Goal: Communication & Community: Answer question/provide support

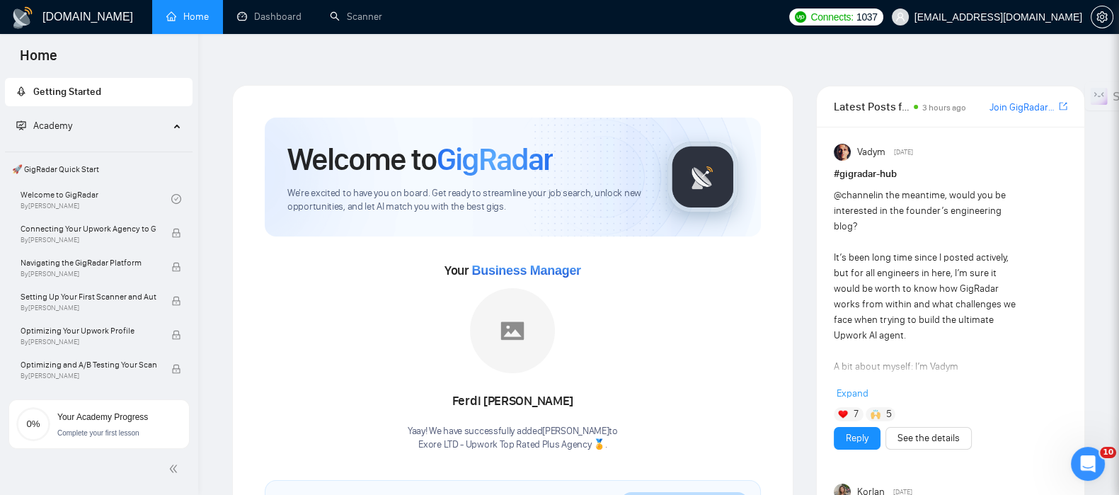
click at [372, 11] on link "Scanner" at bounding box center [356, 17] width 52 height 12
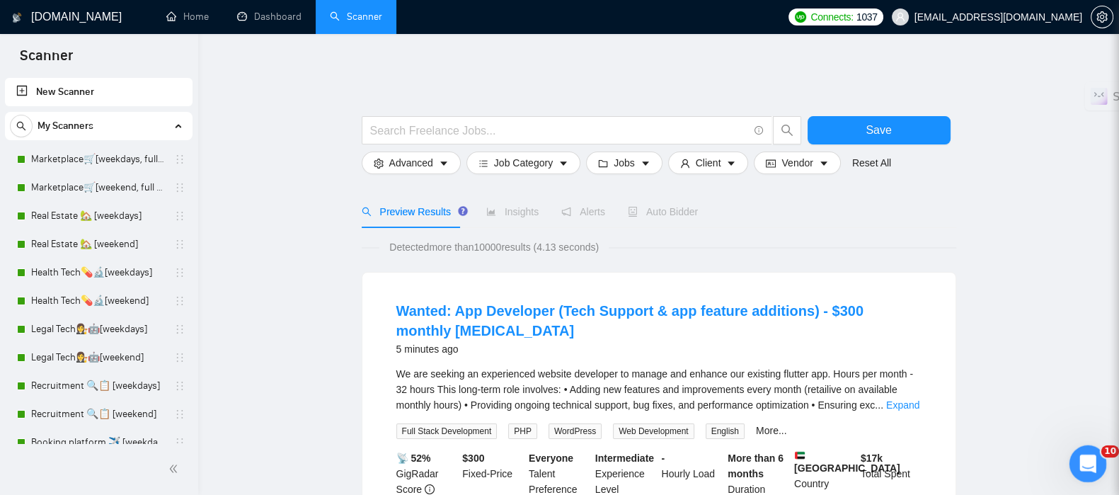
click at [1076, 466] on icon "Открыть службу сообщений Intercom" at bounding box center [1085, 461] width 23 height 23
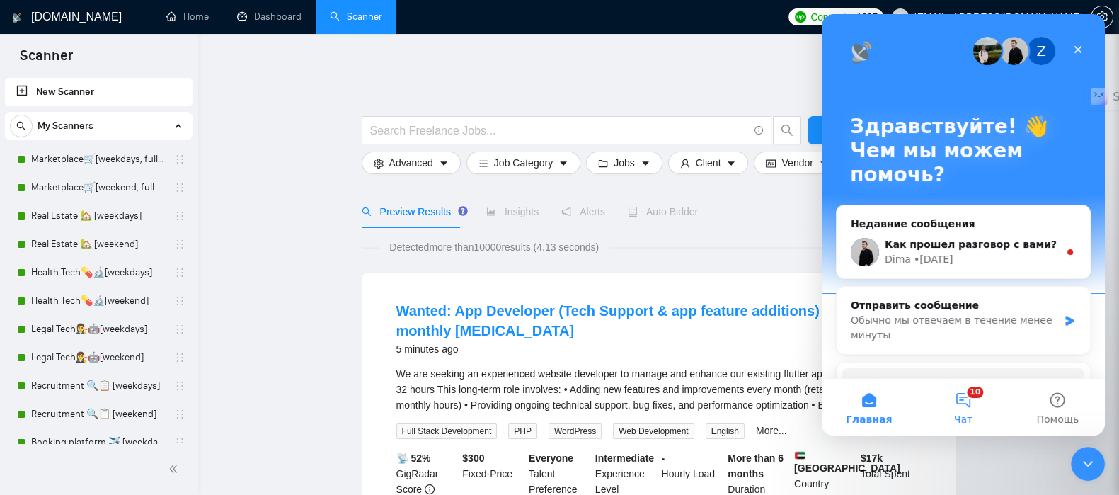
click at [973, 398] on button "10 Чат" at bounding box center [963, 407] width 94 height 57
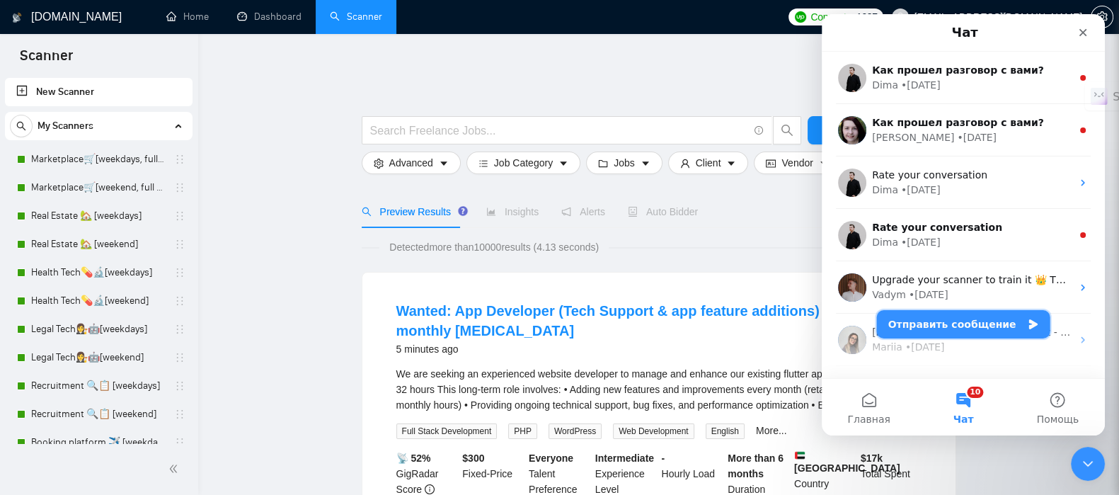
click at [943, 328] on button "Отправить сообщение" at bounding box center [963, 324] width 173 height 28
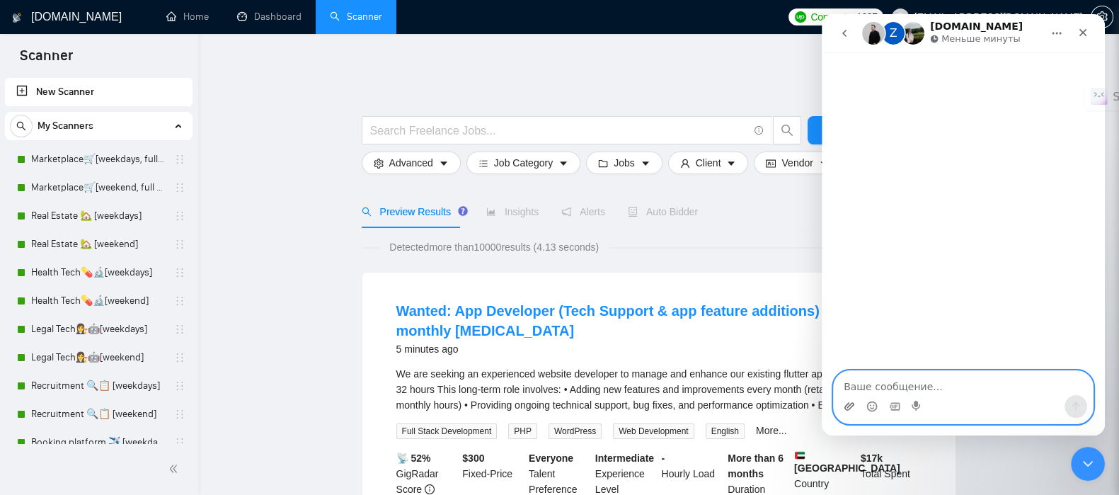
click at [851, 405] on icon "Добавить вложение" at bounding box center [849, 406] width 11 height 11
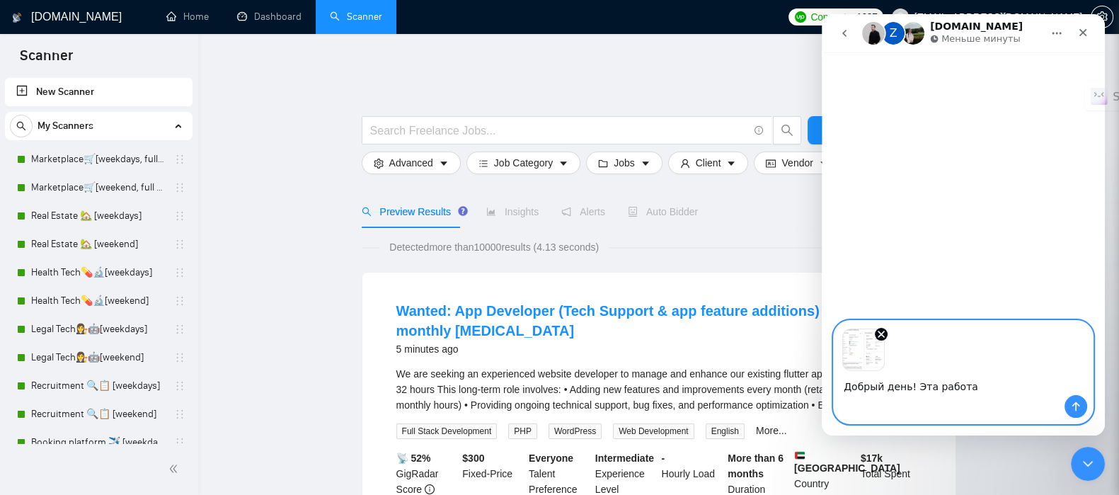
paste textarea "не помечена как просмотрена клиентов и не помечена что был ответ на нее"
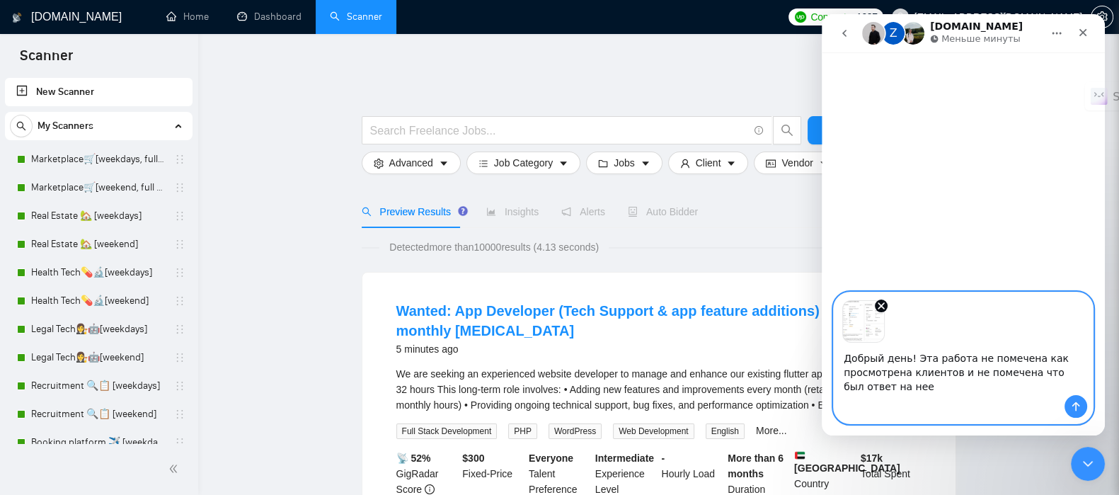
click at [948, 370] on textarea "Добрый день! Эта работа не помечена как просмотрена клиентов и не помечена что …" at bounding box center [963, 369] width 259 height 52
click at [1020, 373] on textarea "Добрый день! Эта работа не помечена как просмотрена клиентом и не помечена что …" at bounding box center [963, 369] width 259 height 52
click at [976, 386] on textarea "Добрый день! Эта работа не помечена как просмотрена клиентом и не помечена, что…" at bounding box center [963, 369] width 259 height 52
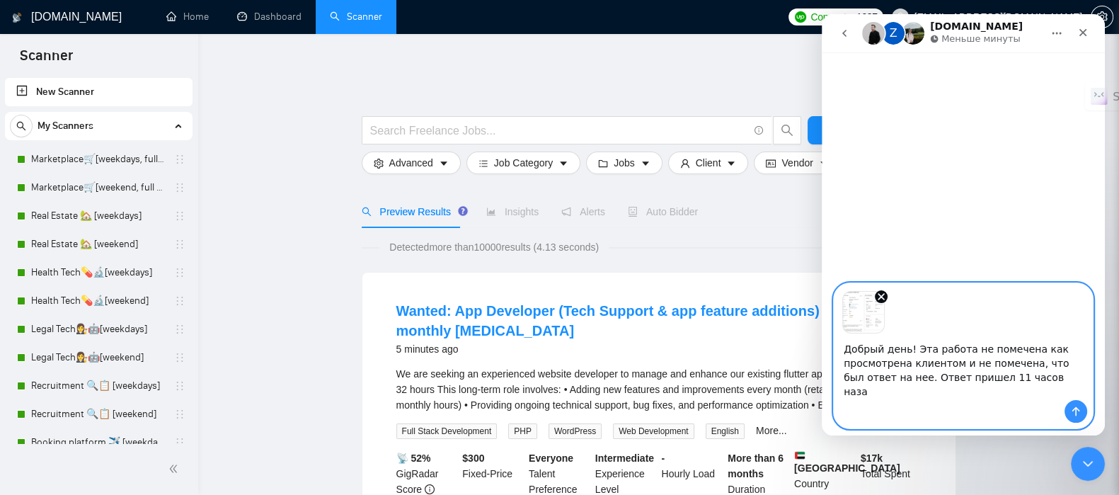
type textarea "Добрый день! Эта работа не помечена как просмотрена клиентом и не помечена, что…"
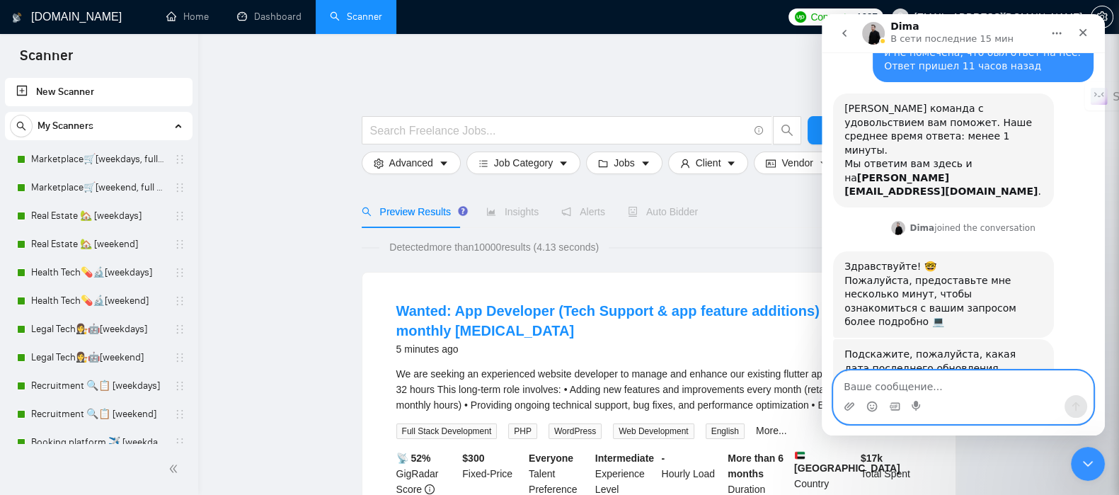
scroll to position [247, 0]
type textarea "[DATE]"
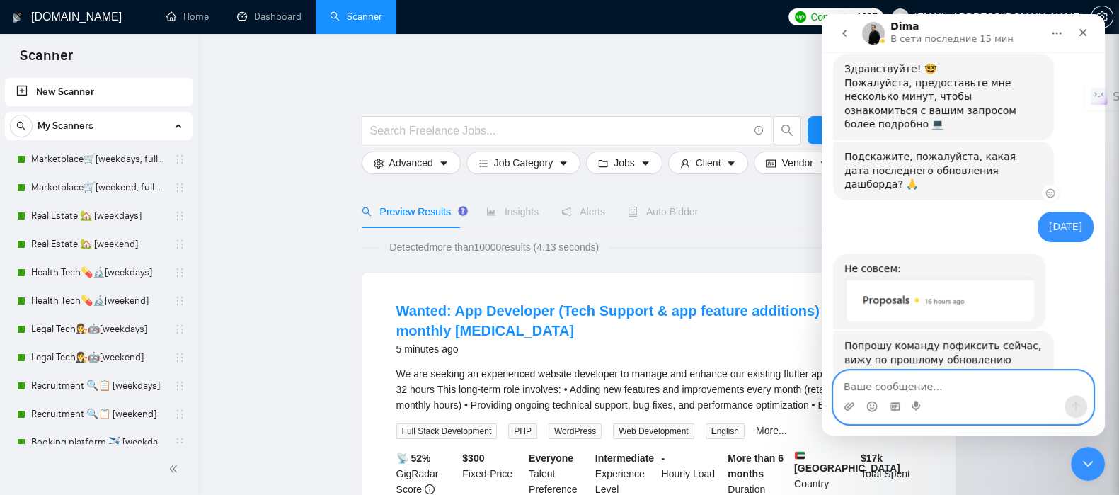
scroll to position [449, 0]
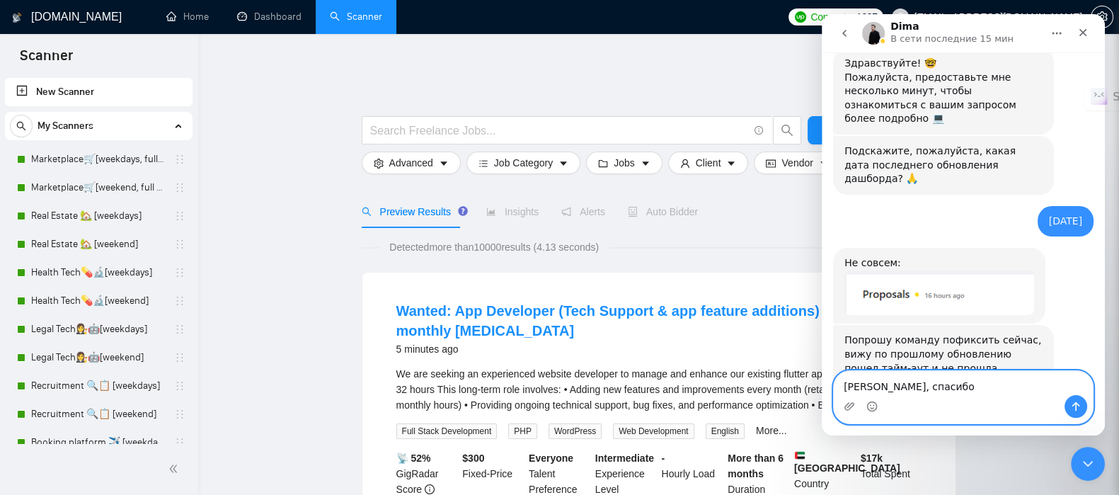
type textarea "[PERSON_NAME], спасибо!"
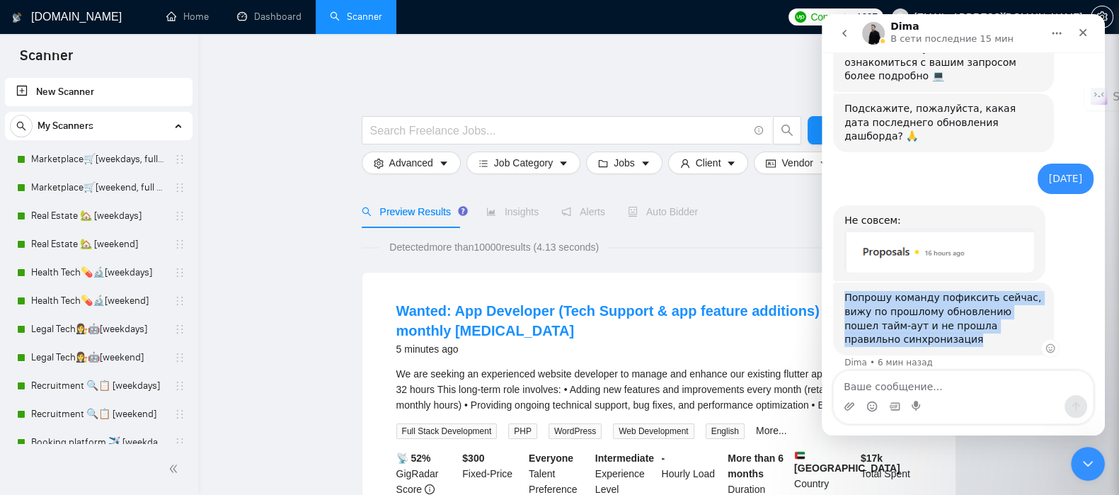
drag, startPoint x: 845, startPoint y: 241, endPoint x: 933, endPoint y: 282, distance: 97.5
click at [933, 291] on div "Попрошу команду пофиксить сейчас, вижу по прошлому обновлению пошел тайм-аут и …" at bounding box center [943, 318] width 198 height 55
copy div "Попрошу команду пофиксить сейчас, вижу по прошлому обновлению пошел тайм-аут и …"
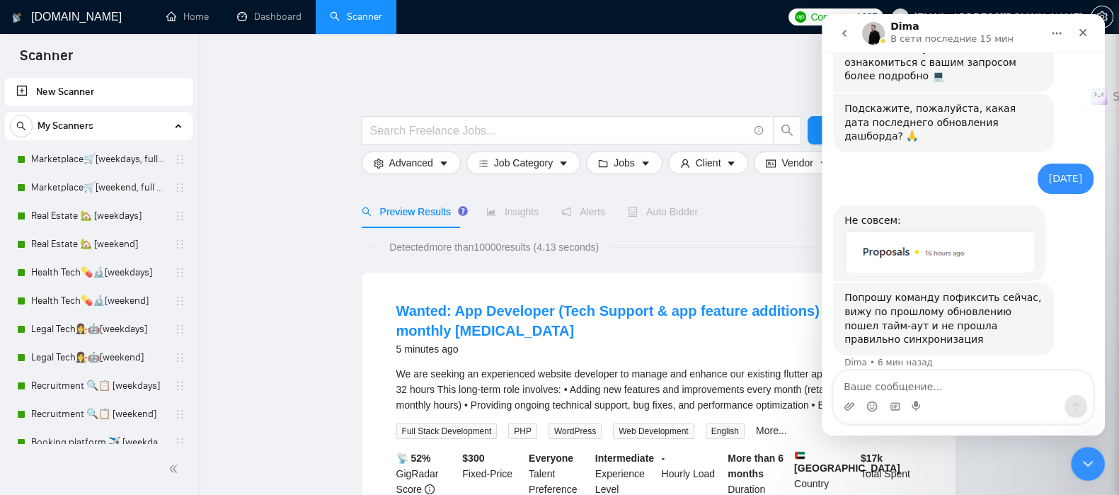
click at [972, 397] on div "Мессенджер Intercom" at bounding box center [963, 406] width 259 height 23
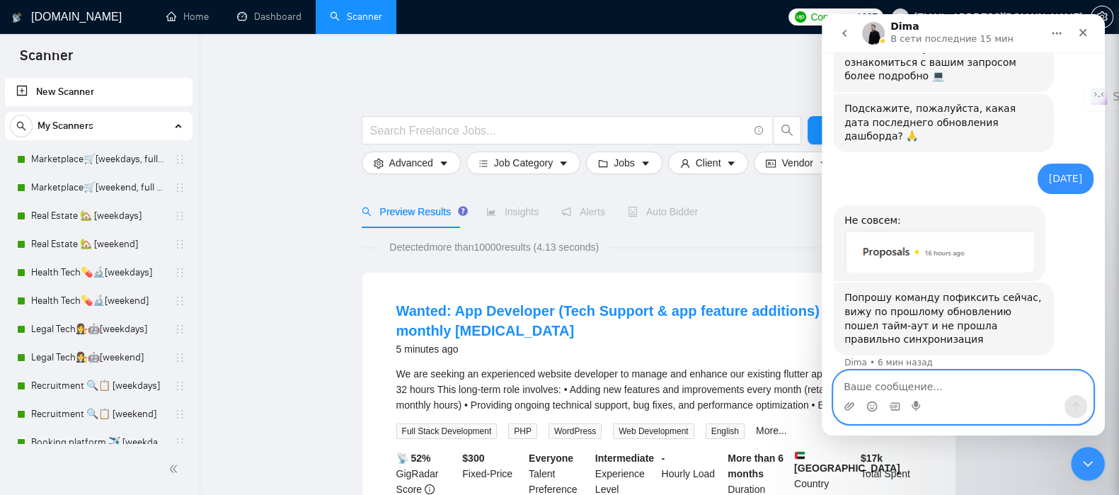
click at [962, 391] on textarea "Ваше сообщение..." at bounding box center [963, 383] width 259 height 24
type textarea "с чем это может быть связано?"
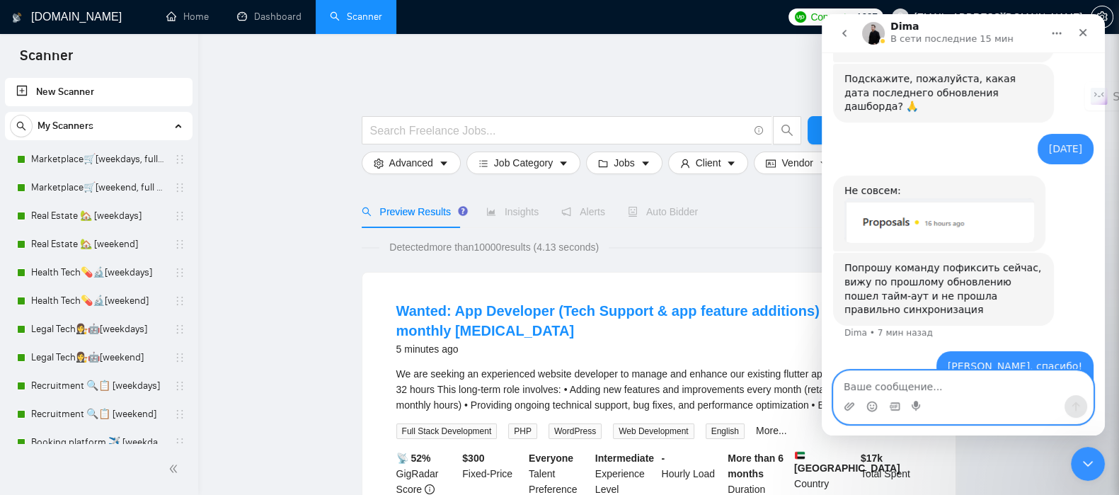
scroll to position [524, 0]
type textarea "такие задержки?"
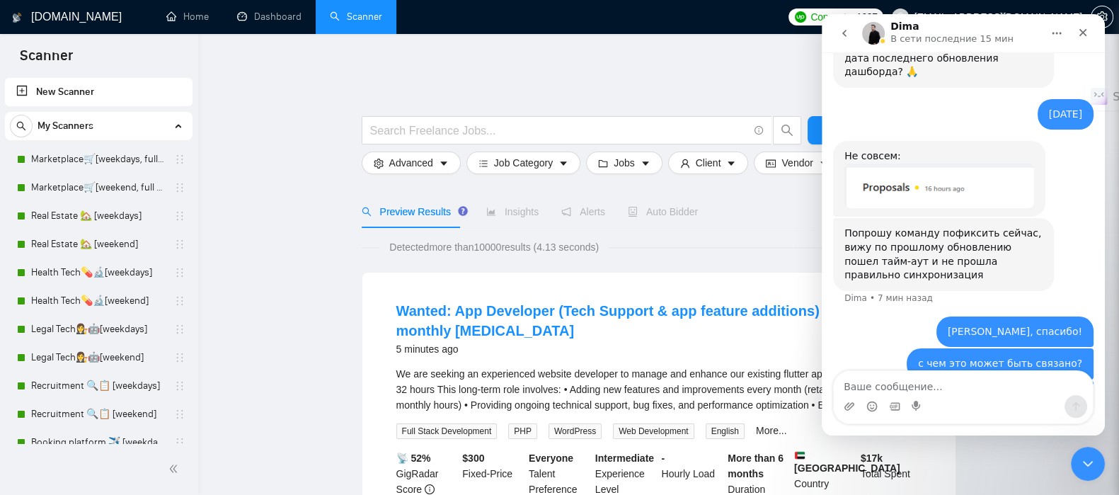
click at [839, 33] on icon "go back" at bounding box center [844, 33] width 11 height 11
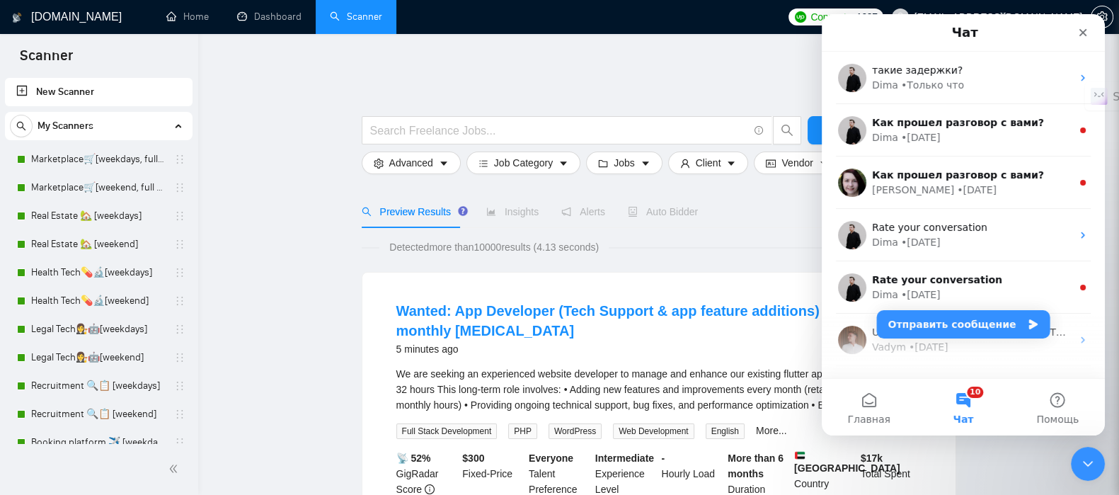
scroll to position [0, 0]
click at [1086, 30] on icon "Закрыть" at bounding box center [1082, 32] width 11 height 11
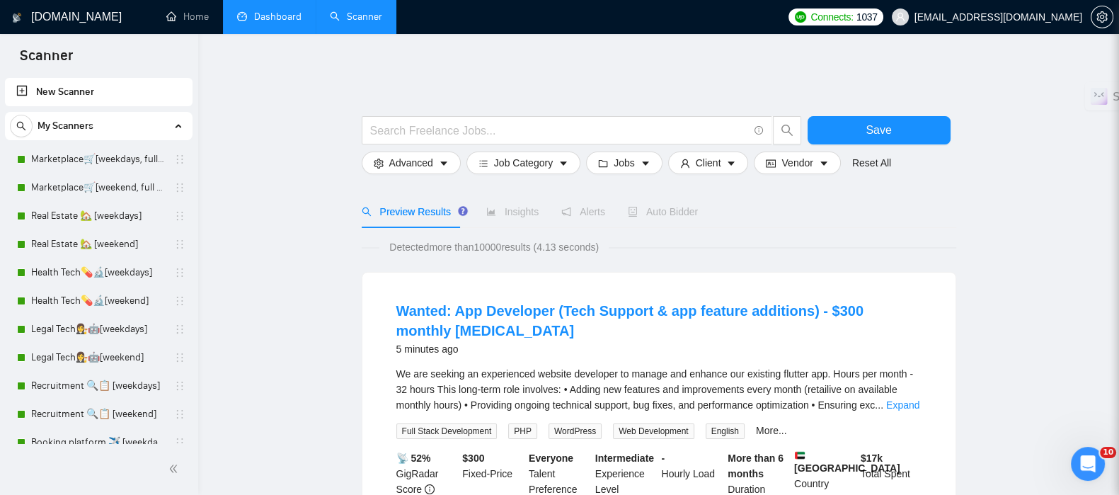
click at [275, 23] on link "Dashboard" at bounding box center [269, 17] width 64 height 12
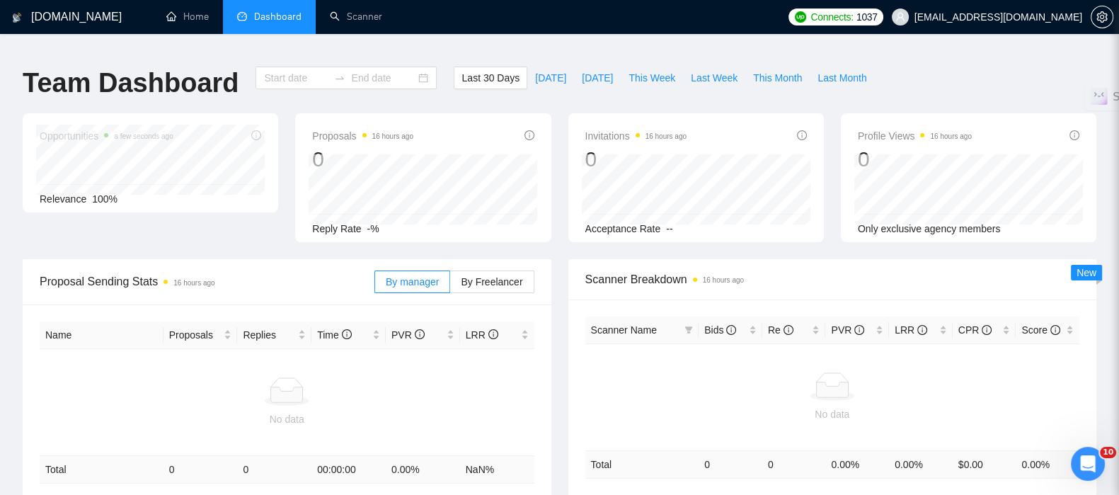
type input "[DATE]"
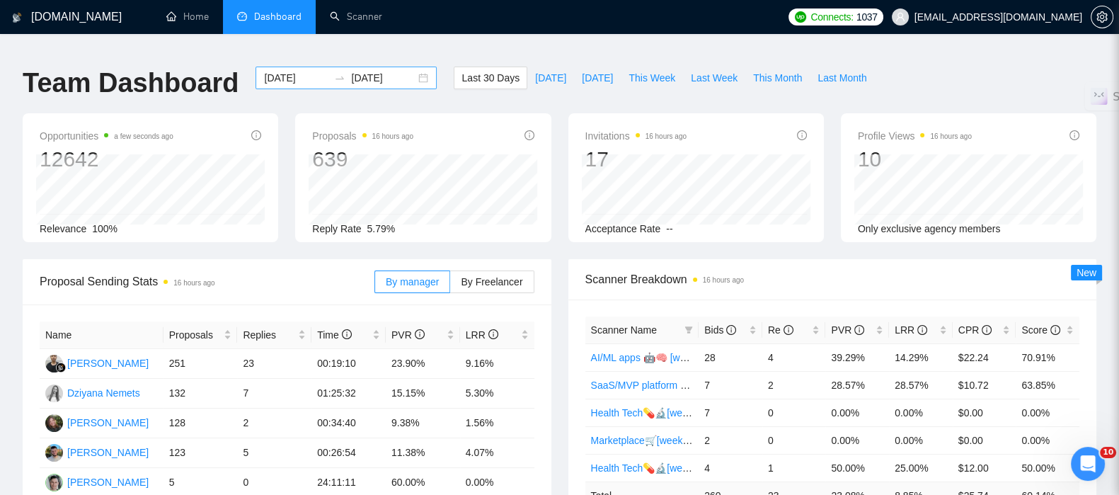
click at [410, 69] on div "[DATE] [DATE]" at bounding box center [345, 78] width 181 height 23
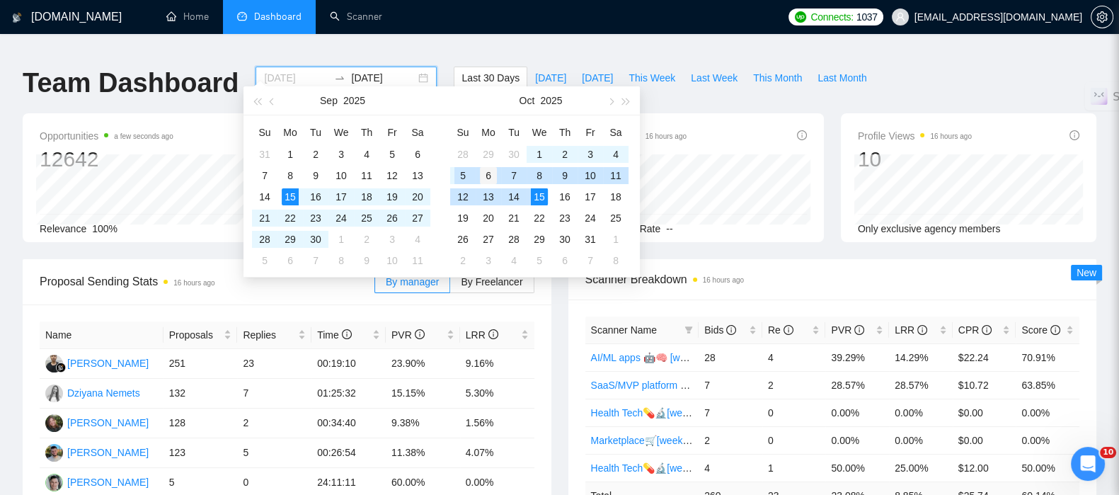
type input "[DATE]"
click at [492, 174] on div "6" at bounding box center [488, 175] width 17 height 17
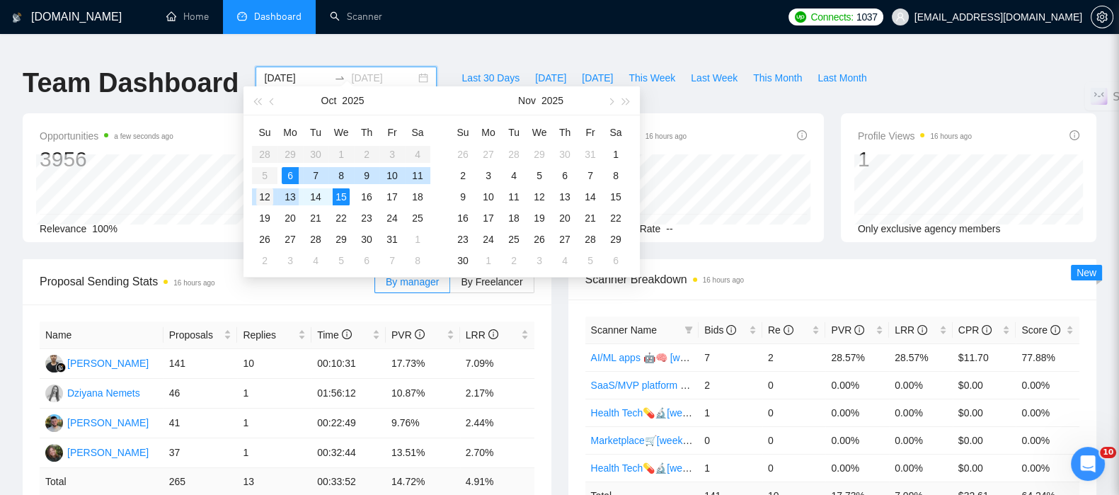
type input "[DATE]"
click at [266, 196] on div "12" at bounding box center [264, 196] width 17 height 17
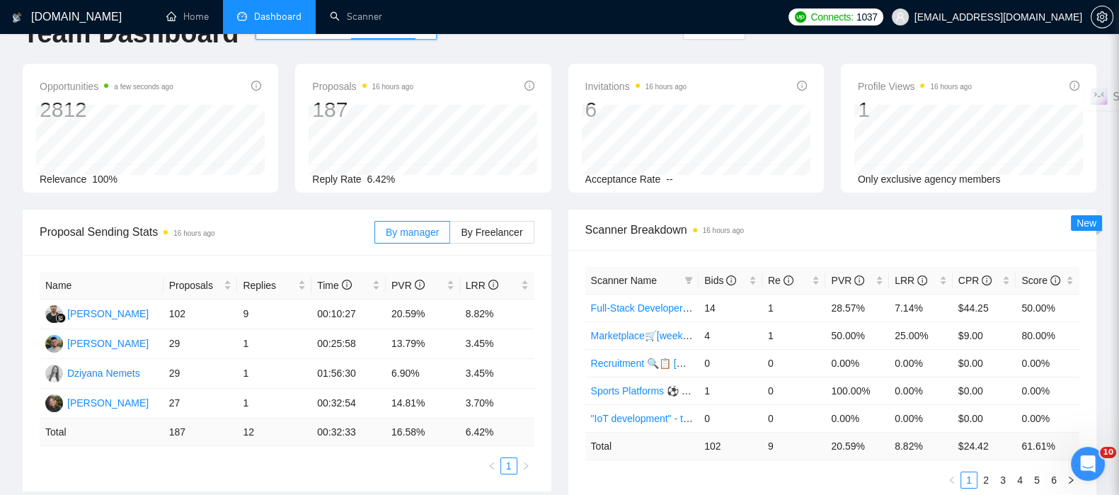
scroll to position [88, 0]
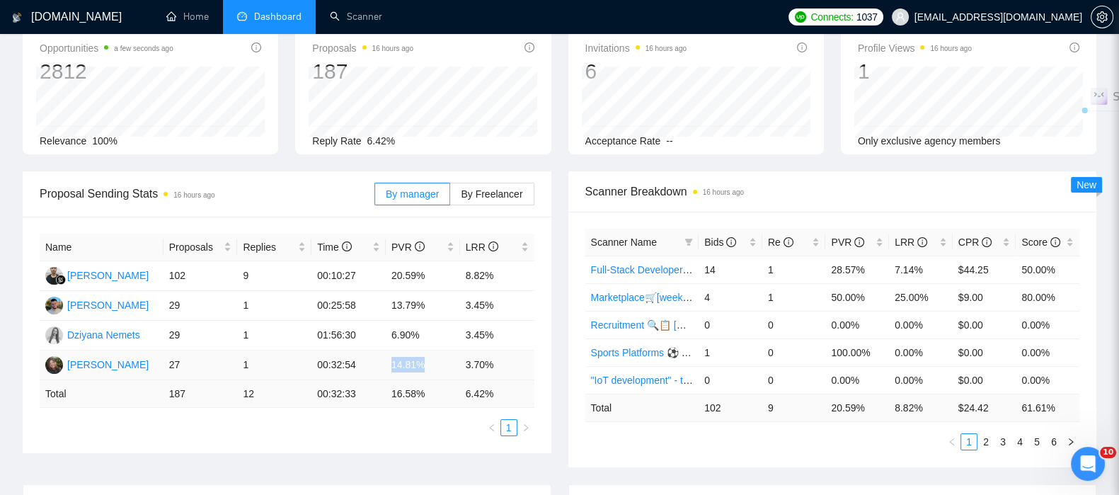
drag, startPoint x: 425, startPoint y: 359, endPoint x: 387, endPoint y: 354, distance: 38.5
click at [387, 354] on td "14.81%" at bounding box center [423, 365] width 74 height 30
copy td "14.81%"
click at [291, 326] on td "1" at bounding box center [274, 336] width 74 height 30
drag, startPoint x: 426, startPoint y: 325, endPoint x: 382, endPoint y: 321, distance: 44.1
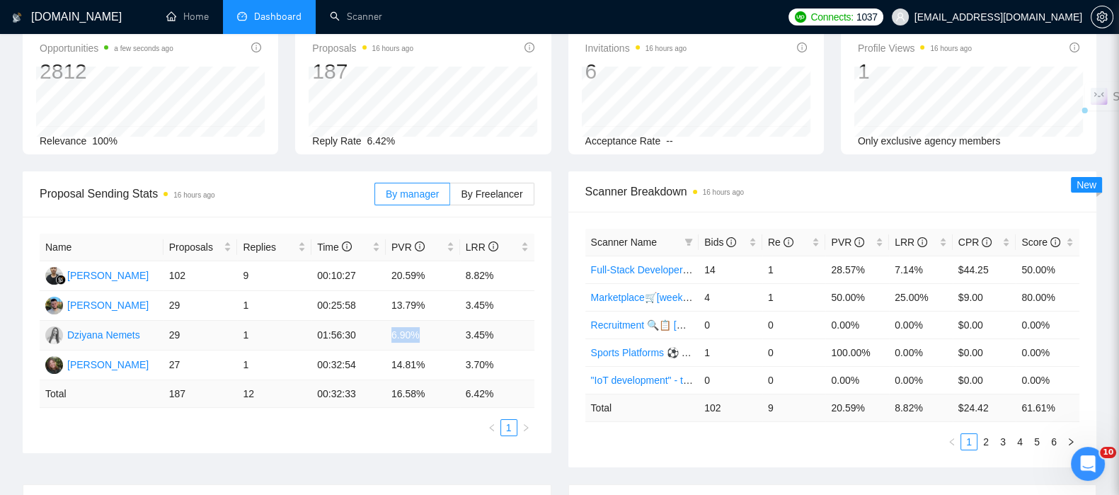
click at [382, 321] on tr "[PERSON_NAME] 29 1 01:56:30 6.90% 3.45%" at bounding box center [287, 336] width 495 height 30
copy tr "6.90%"
click at [229, 301] on td "29" at bounding box center [200, 306] width 74 height 30
drag, startPoint x: 432, startPoint y: 294, endPoint x: 383, endPoint y: 294, distance: 49.5
click at [383, 294] on tr "[PERSON_NAME] 29 1 00:25:58 13.79% 3.45%" at bounding box center [287, 306] width 495 height 30
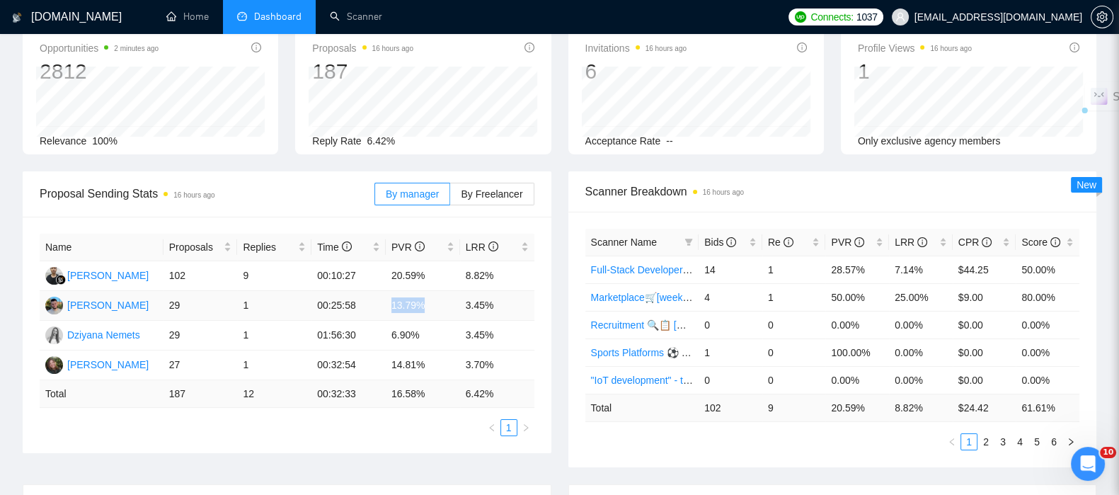
copy tr "13.79%"
click at [398, 321] on td "6.90%" at bounding box center [423, 336] width 74 height 30
drag, startPoint x: 434, startPoint y: 270, endPoint x: 382, endPoint y: 265, distance: 51.9
click at [382, 265] on tr "[PERSON_NAME] 102 9 00:10:27 20.59% 8.82%" at bounding box center [287, 276] width 495 height 30
copy tr "20.59%"
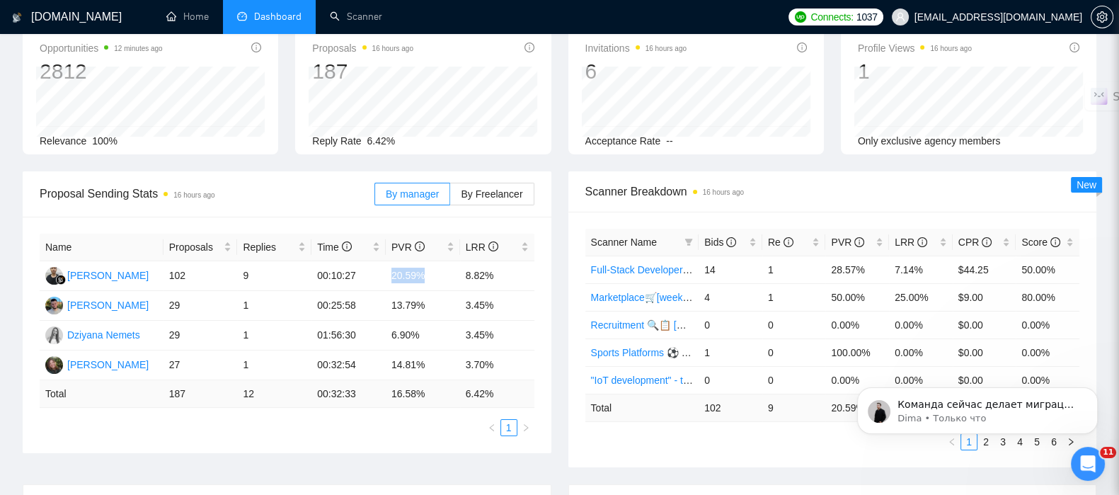
scroll to position [0, 0]
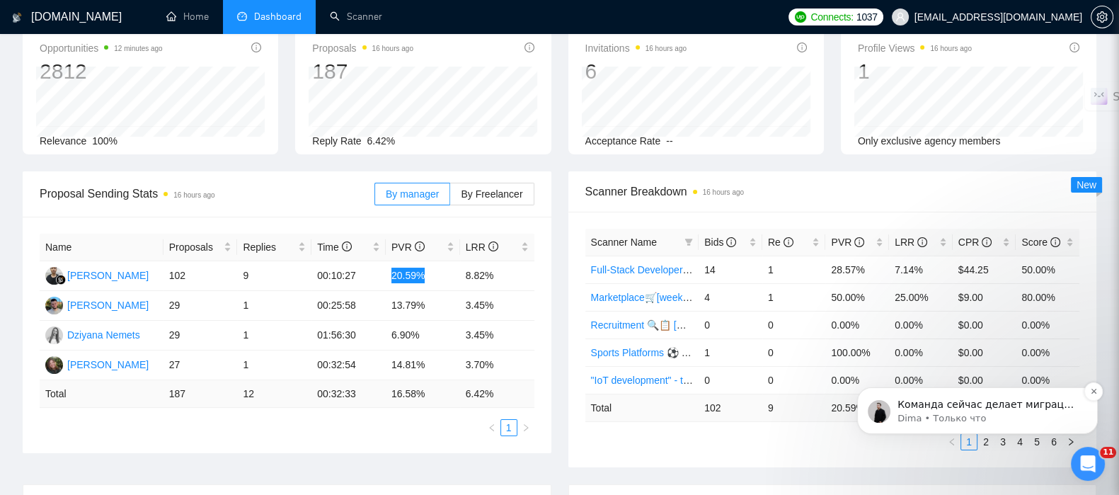
click at [977, 415] on p "Dima • Только что" at bounding box center [988, 418] width 183 height 13
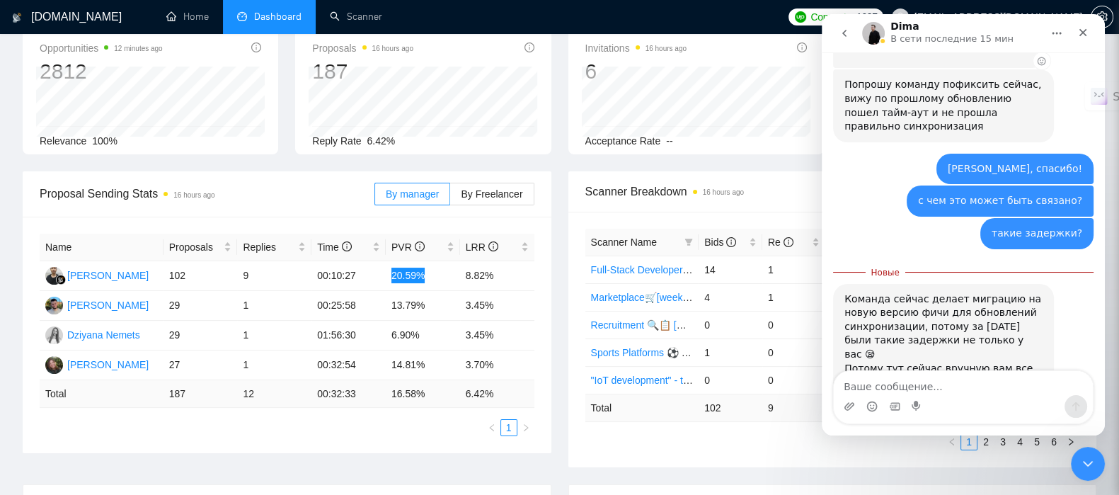
scroll to position [705, 0]
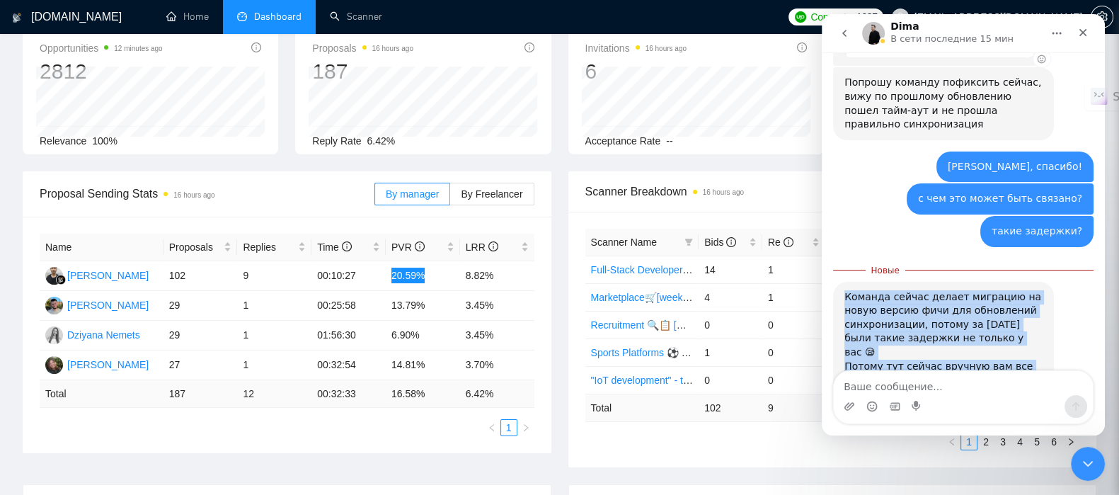
drag, startPoint x: 843, startPoint y: 238, endPoint x: 1006, endPoint y: 320, distance: 182.6
click at [1006, 320] on div "Команда сейчас делает миграцию на новую версию фичи для обновлений синхронизаци…" at bounding box center [943, 346] width 221 height 128
copy div "Команда сейчас делает миграцию на новую версию фичи для обновлений синхронизаци…"
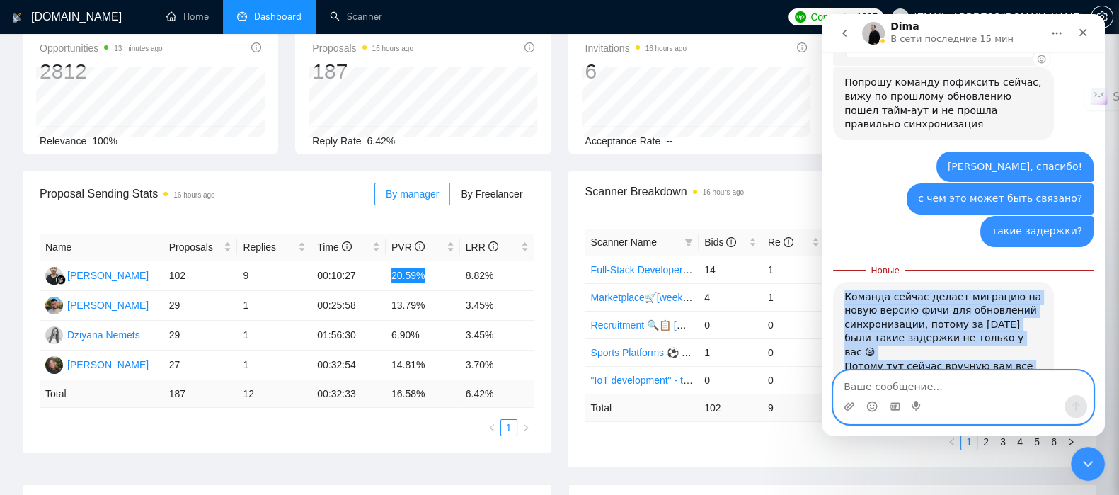
click at [902, 384] on textarea "Ваше сообщение..." at bounding box center [963, 383] width 259 height 24
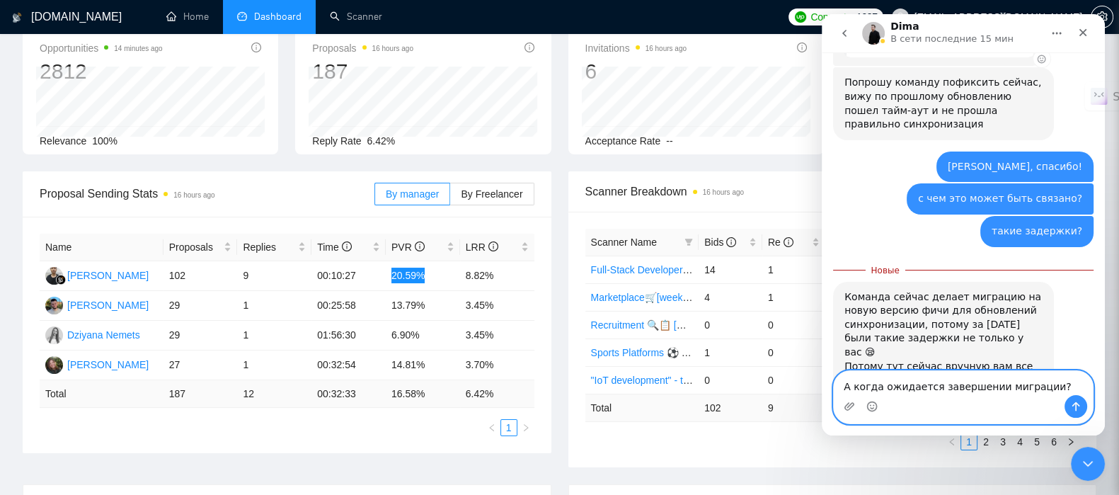
type textarea "А когда ожидается завершении миграции?"
click at [1080, 411] on icon "Отправить сообщение…" at bounding box center [1075, 406] width 11 height 11
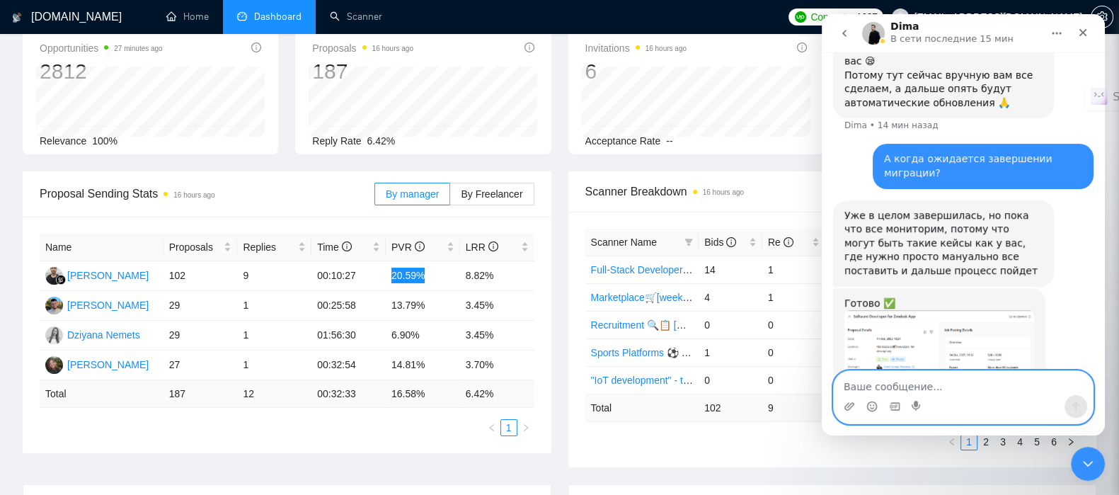
scroll to position [985, 0]
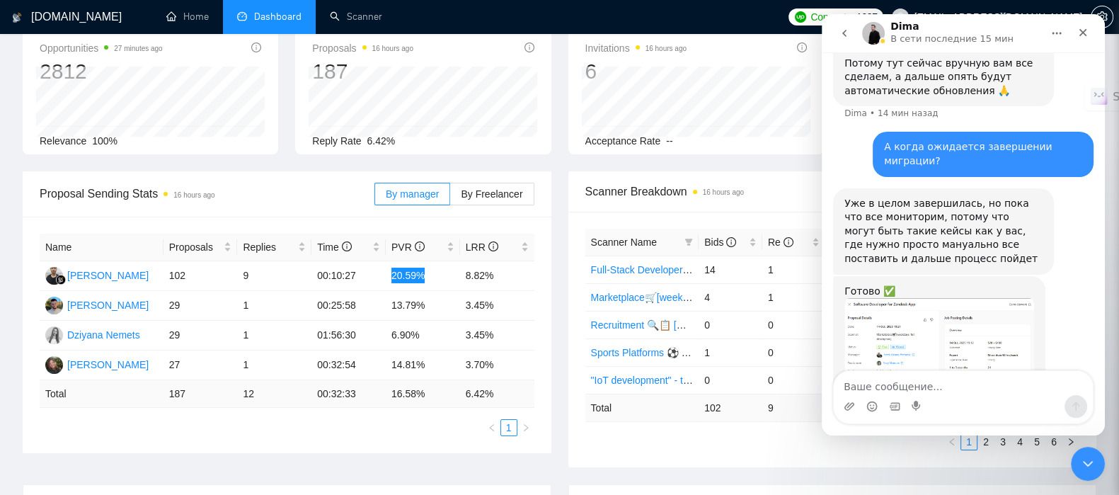
click at [915, 298] on img "Dima говорит…" at bounding box center [939, 356] width 190 height 117
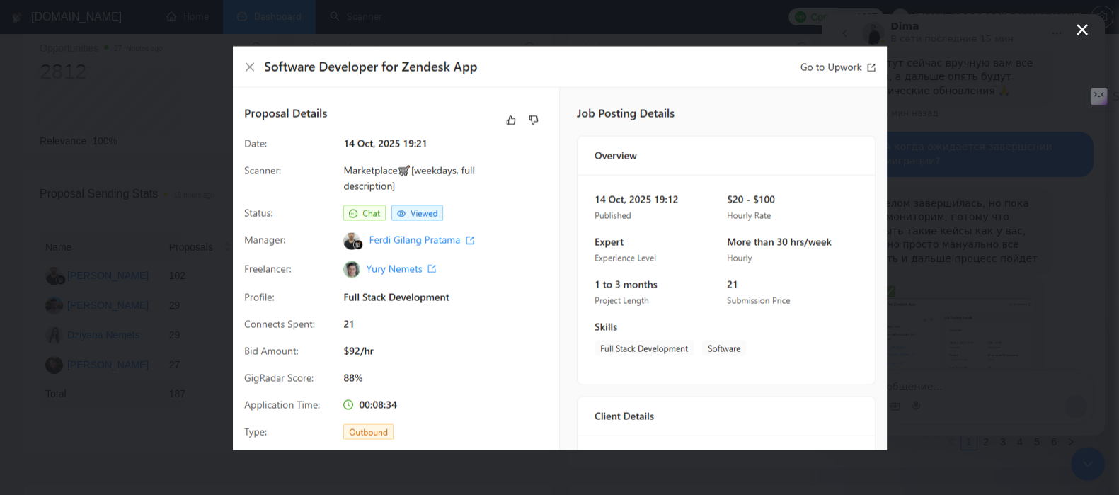
scroll to position [0, 0]
click at [1074, 30] on icon "Закрыть" at bounding box center [1082, 29] width 17 height 17
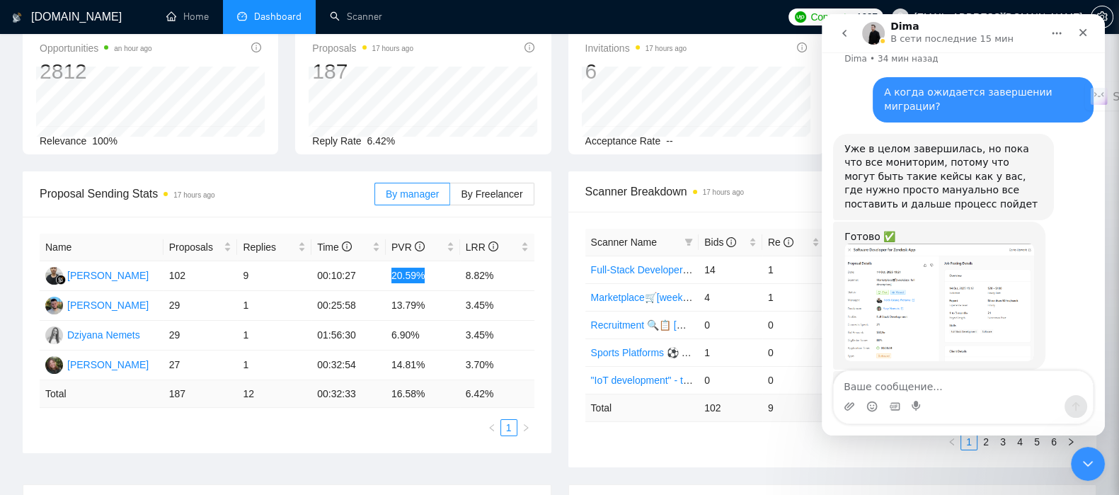
scroll to position [1059, 0]
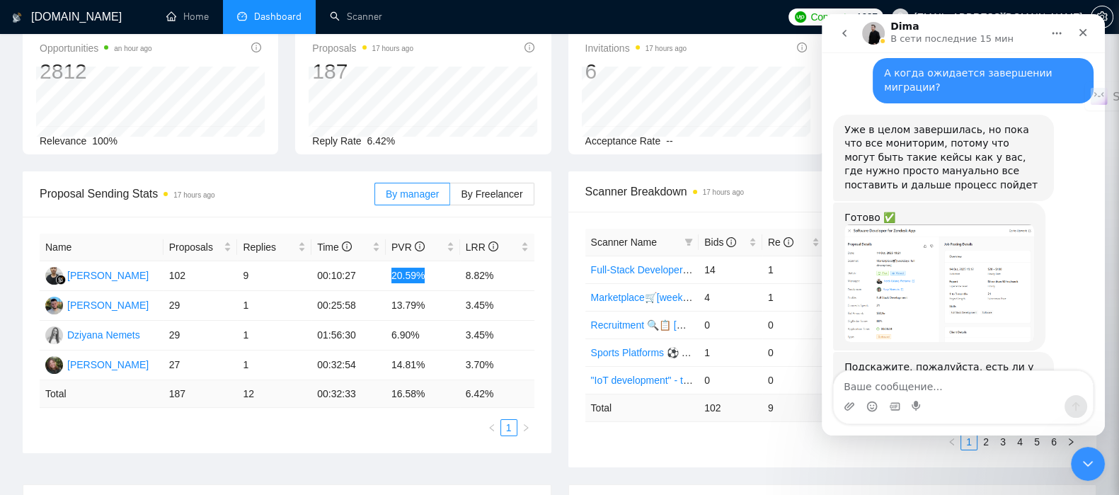
click at [900, 396] on div "Мессенджер Intercom" at bounding box center [963, 406] width 259 height 23
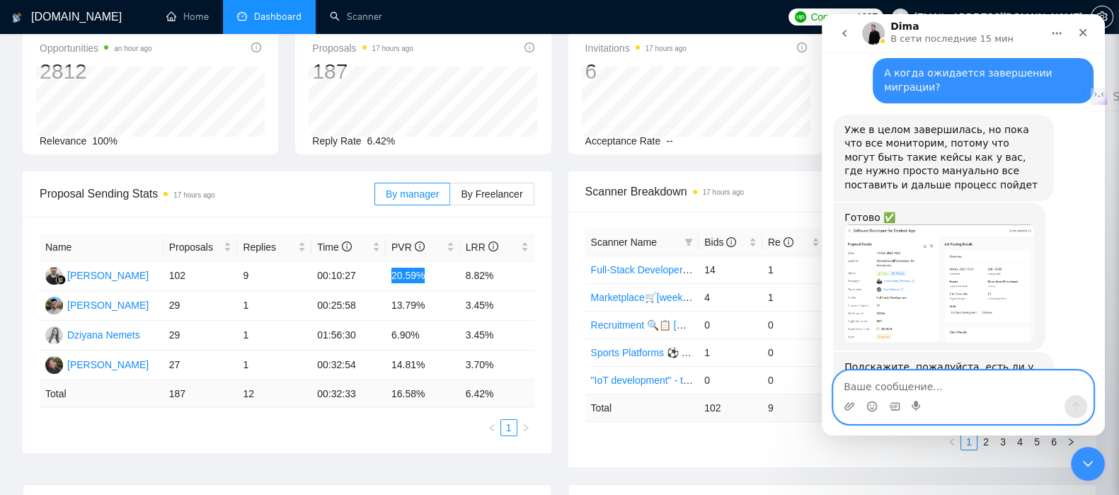
click at [890, 386] on textarea "Ваше сообщение..." at bounding box center [963, 383] width 259 height 24
paste textarea "но они обещали интересный фунционал выкатить, будет интересно увидеть его"
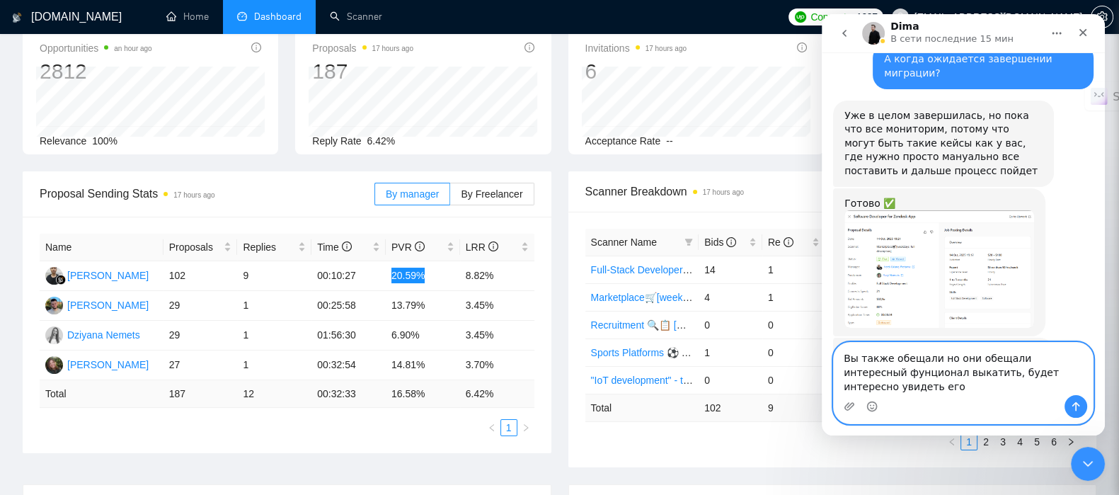
scroll to position [0, 0]
drag, startPoint x: 929, startPoint y: 376, endPoint x: 1006, endPoint y: 373, distance: 76.5
click at [1006, 373] on textarea "Вы также обещали но они обещали интересный фунционал выкатить, будет интересно …" at bounding box center [963, 369] width 259 height 52
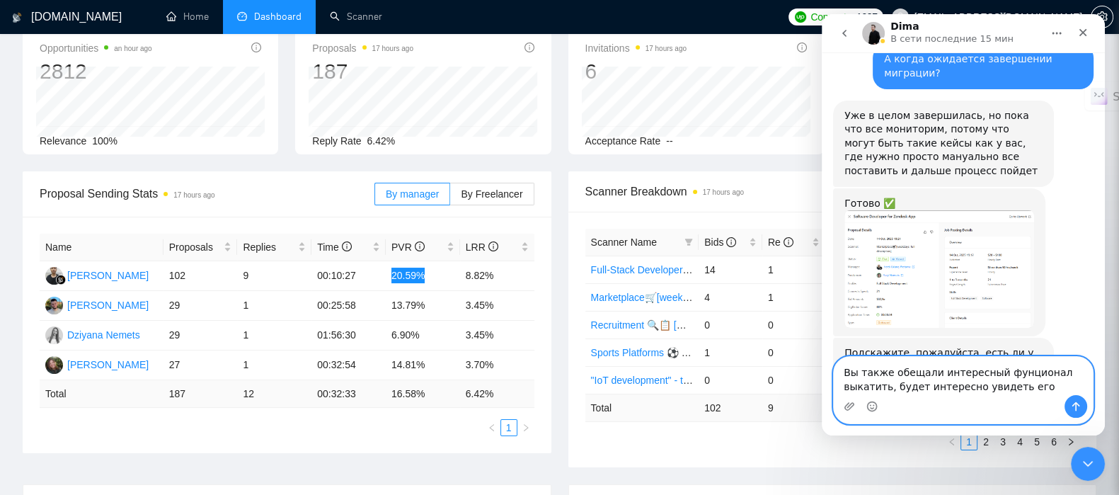
click at [996, 390] on textarea "Вы также обещали интересный фунционал выкатить, будет интересно увидеть его" at bounding box center [963, 376] width 259 height 38
type textarea "Вы также обещали интересный фунционал выкатить, будет интересно увидеть его))"
click at [1075, 408] on icon "Отправить сообщение…" at bounding box center [1075, 406] width 11 height 11
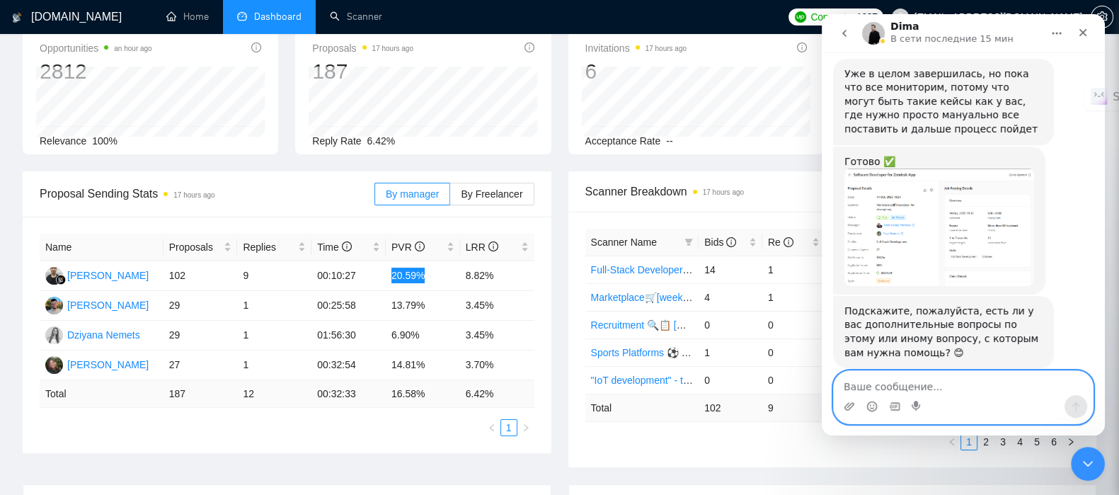
scroll to position [1170, 0]
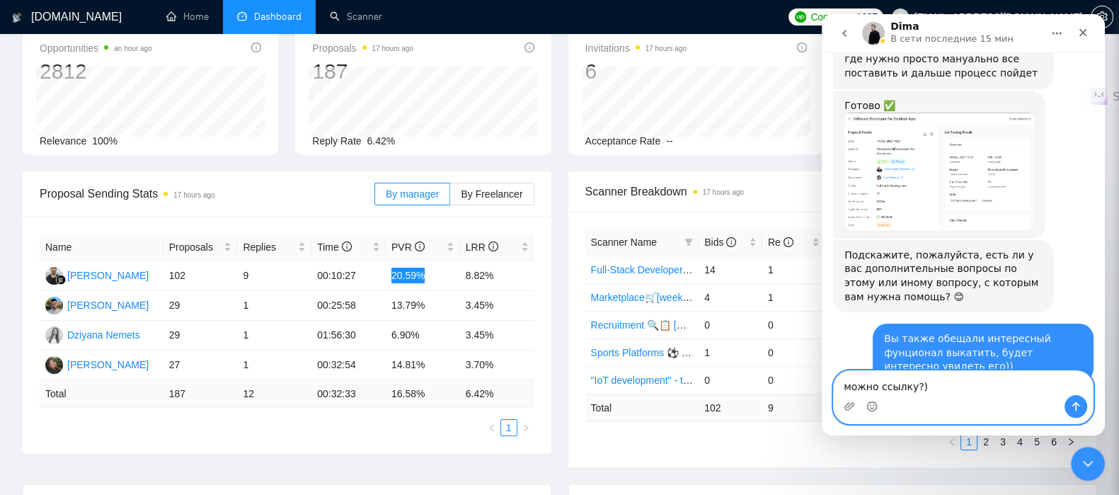
type textarea "можно ссылку?"
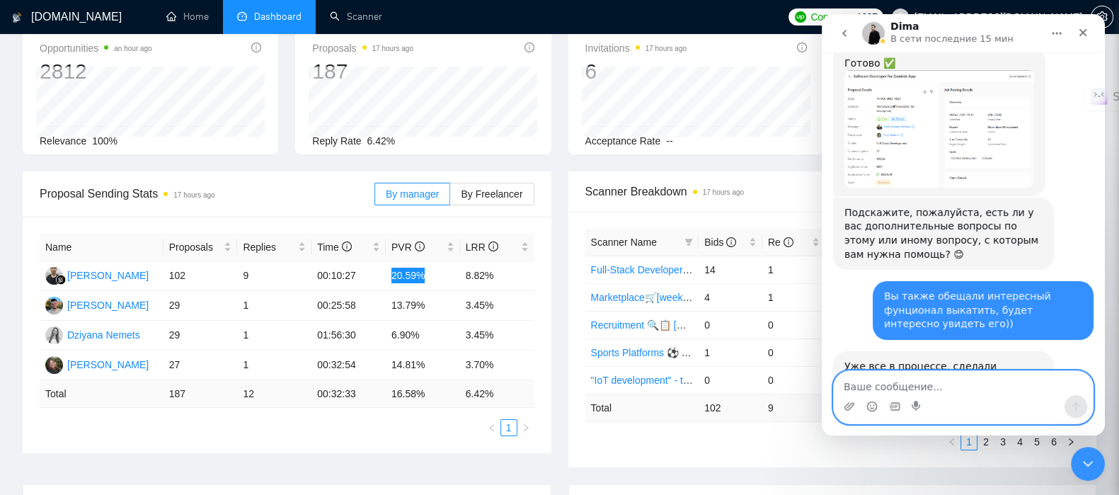
scroll to position [1213, 0]
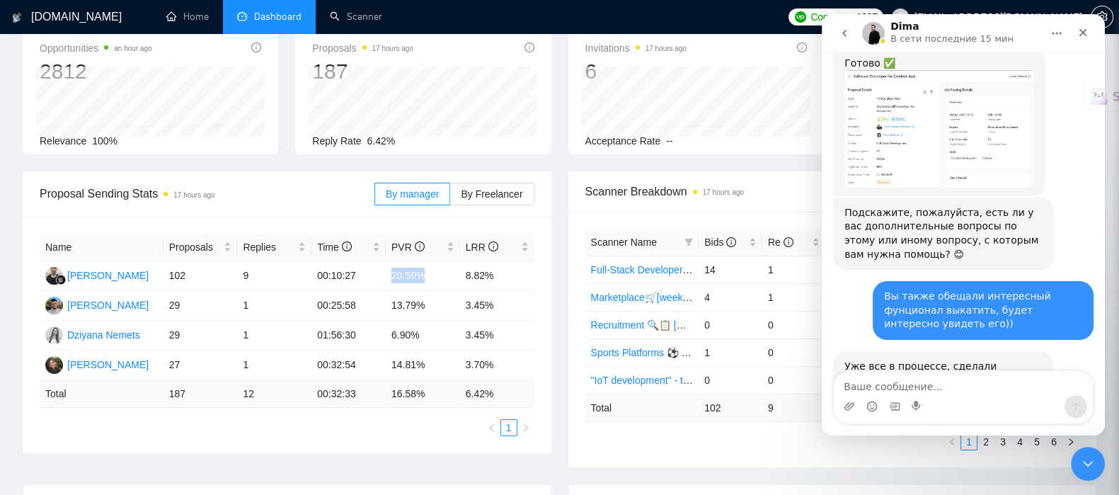
click at [565, 159] on div "Opportunities an hour ago 2812 [DATE] Relevant 265 Relevance 100% Proposals 17 …" at bounding box center [559, 98] width 1091 height 146
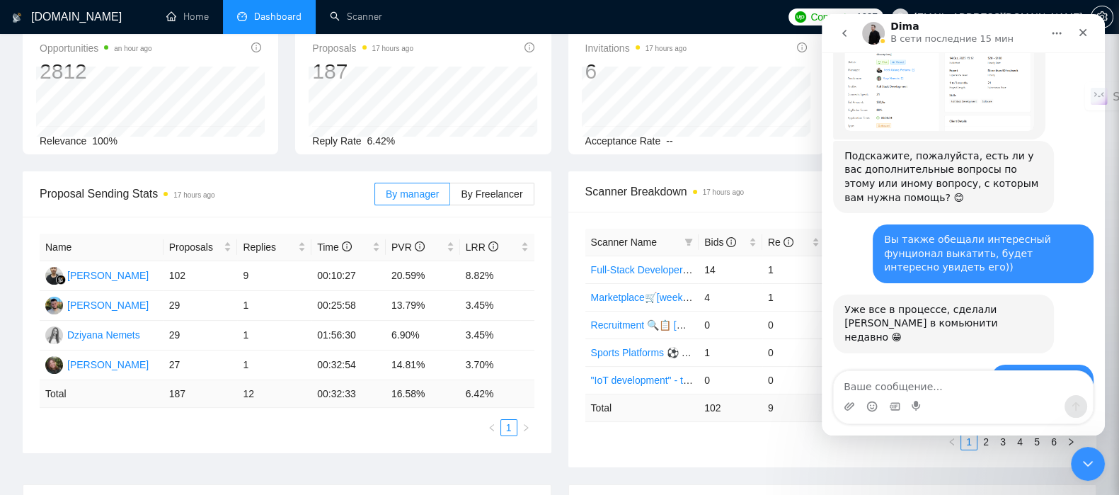
drag, startPoint x: 917, startPoint y: 313, endPoint x: 974, endPoint y: 309, distance: 56.7
click at [955, 415] on link "[URL][DOMAIN_NAME]" at bounding box center [899, 420] width 110 height 11
click at [942, 415] on link "[URL][DOMAIN_NAME]" at bounding box center [899, 420] width 110 height 11
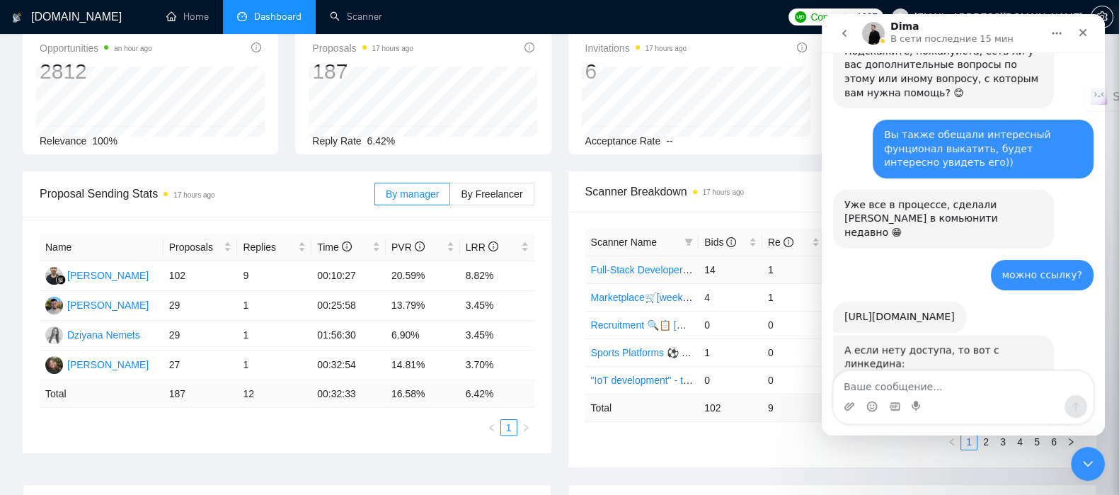
scroll to position [1385, 0]
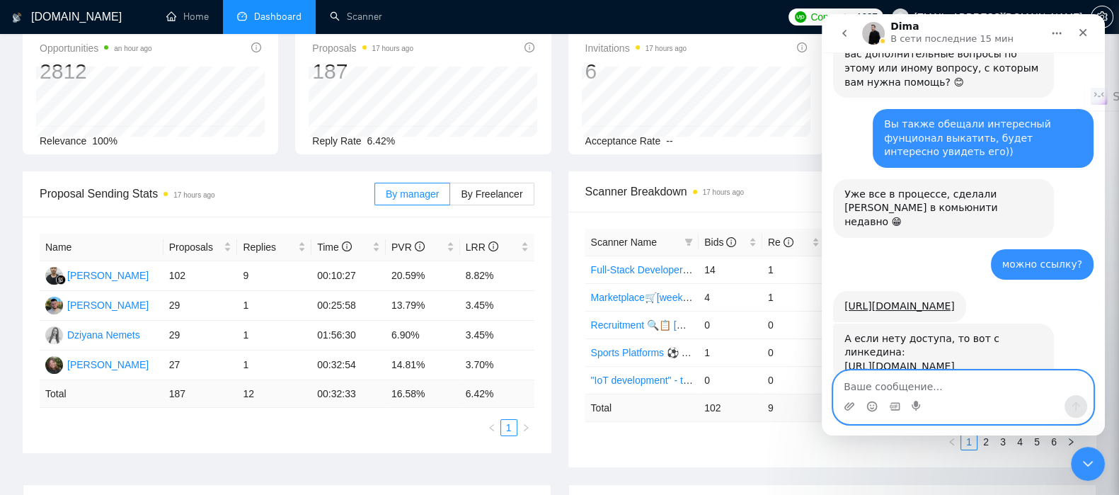
click at [873, 386] on textarea "Ваше сообщение..." at bounding box center [963, 383] width 259 height 24
type textarea "есть)"
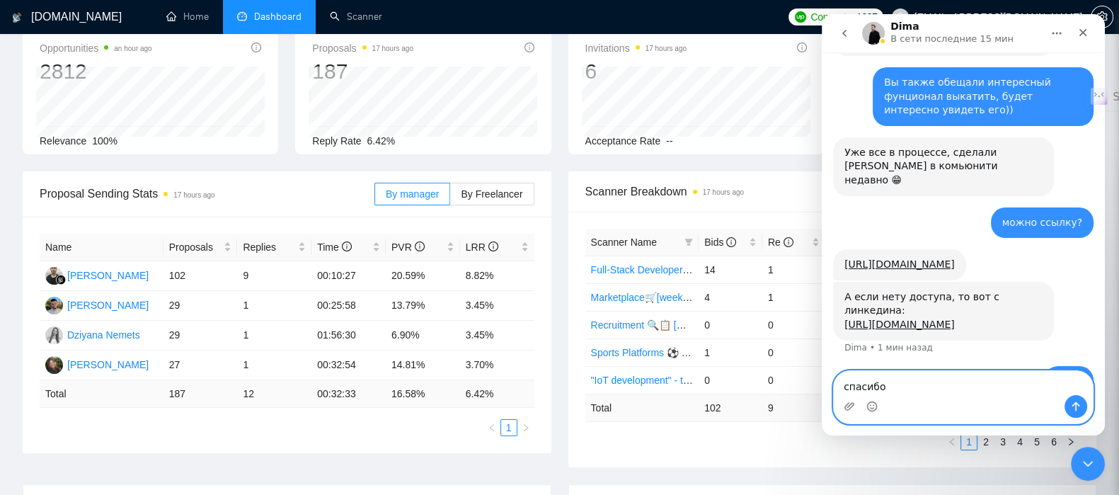
type textarea "спасибо!"
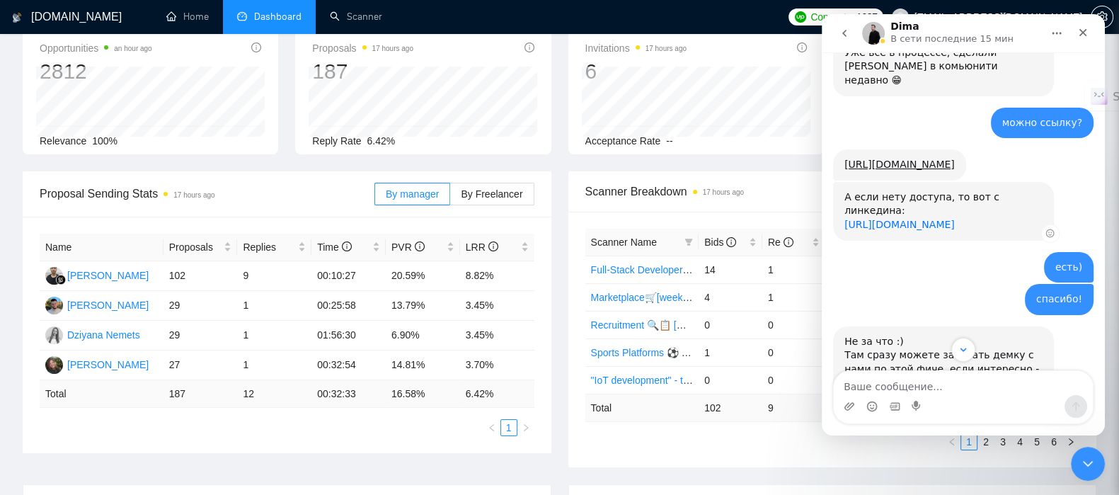
scroll to position [1557, 0]
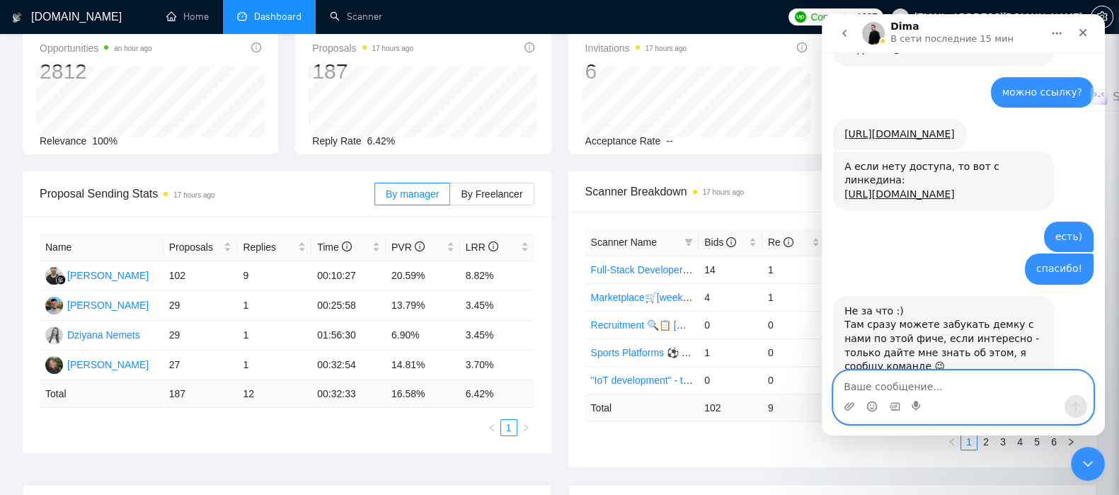
click at [924, 376] on textarea "Ваше сообщение..." at bounding box center [963, 383] width 259 height 24
type textarea "Хорошо, чуть позже отпишусь)"
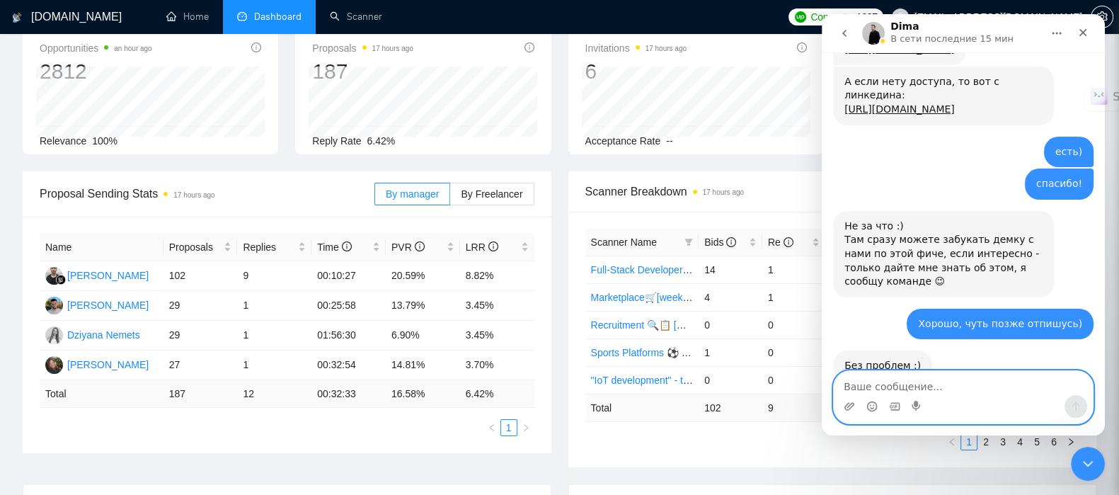
scroll to position [1641, 0]
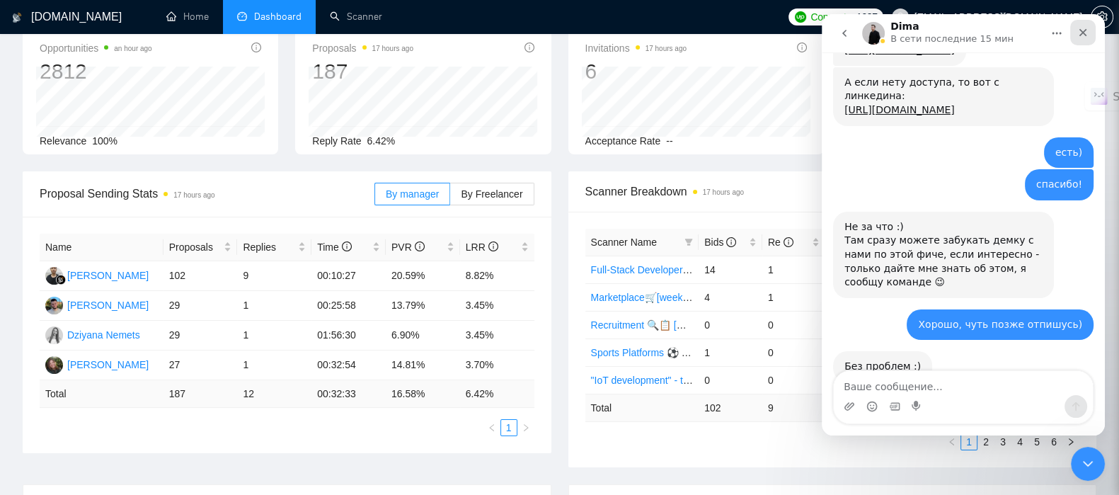
click at [1086, 37] on icon "Закрыть" at bounding box center [1082, 32] width 11 height 11
